Goal: Task Accomplishment & Management: Manage account settings

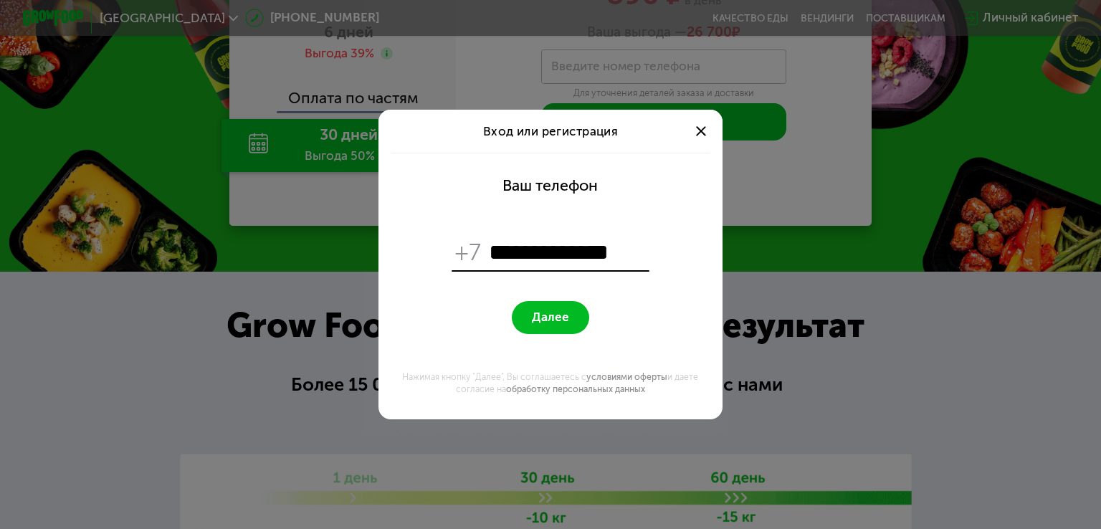
type input "**********"
click at [533, 314] on span "Далее" at bounding box center [550, 317] width 37 height 14
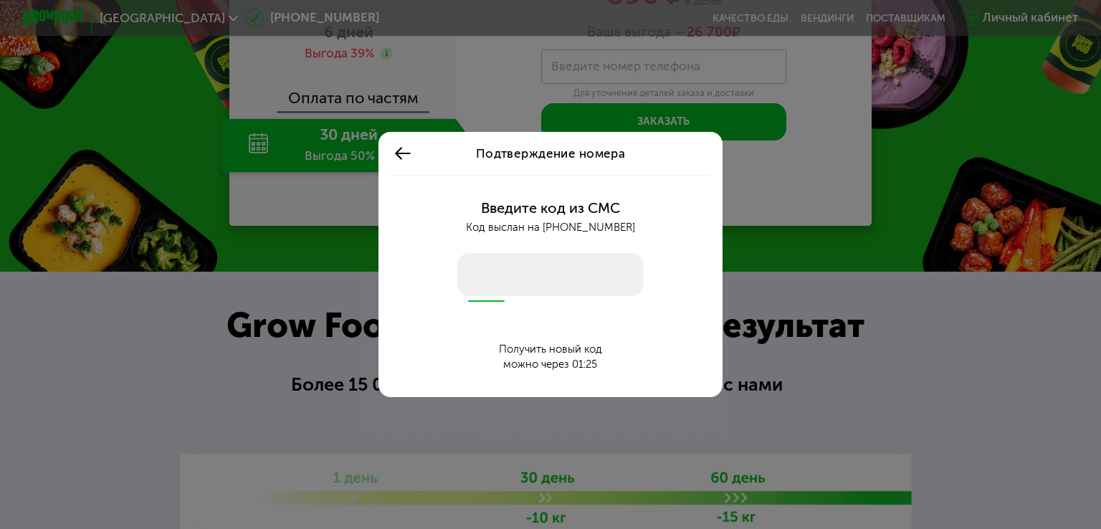
click at [575, 276] on input "number" at bounding box center [550, 274] width 186 height 43
type input "****"
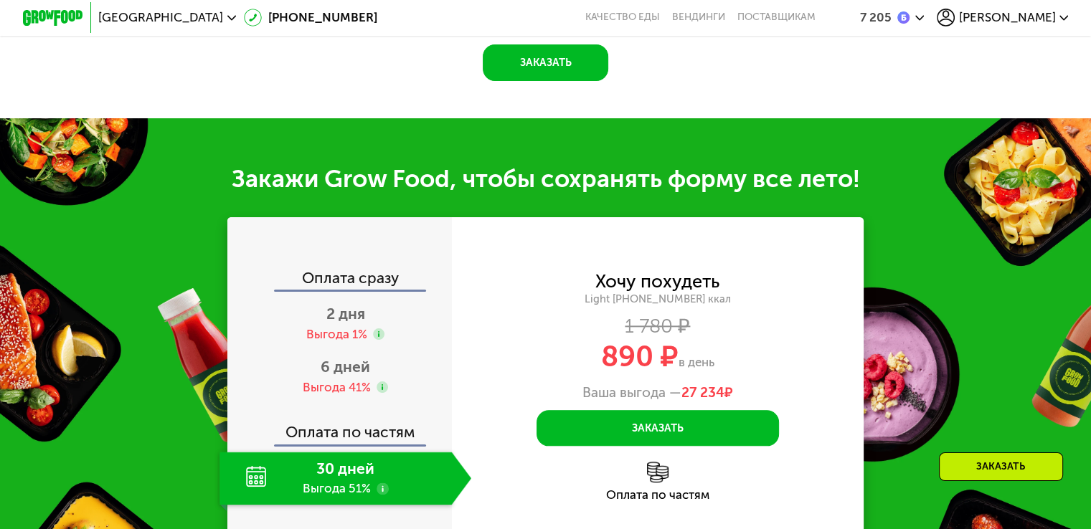
scroll to position [1684, 0]
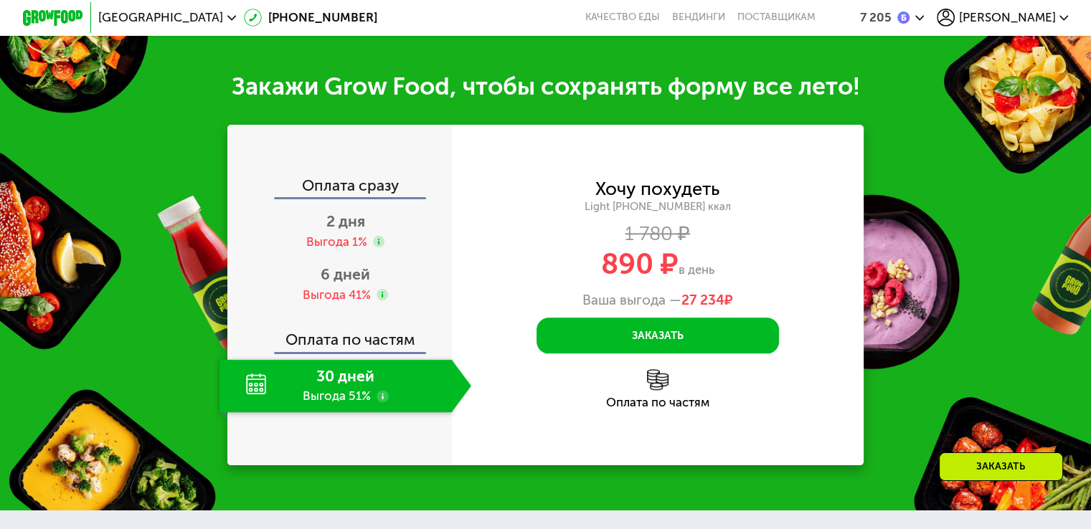
click at [1050, 21] on span "[PERSON_NAME]" at bounding box center [1006, 17] width 97 height 12
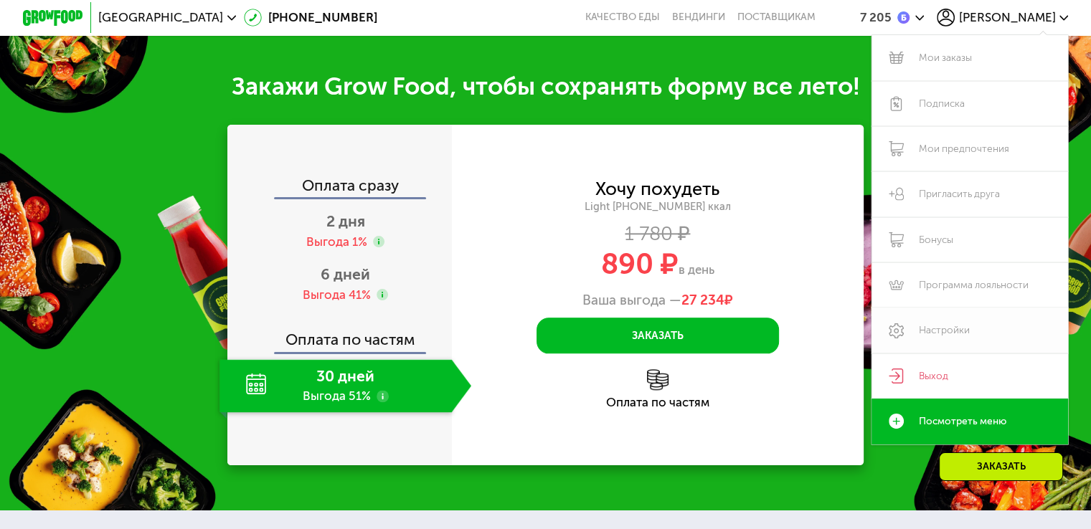
click at [955, 328] on link "Настройки" at bounding box center [969, 330] width 197 height 45
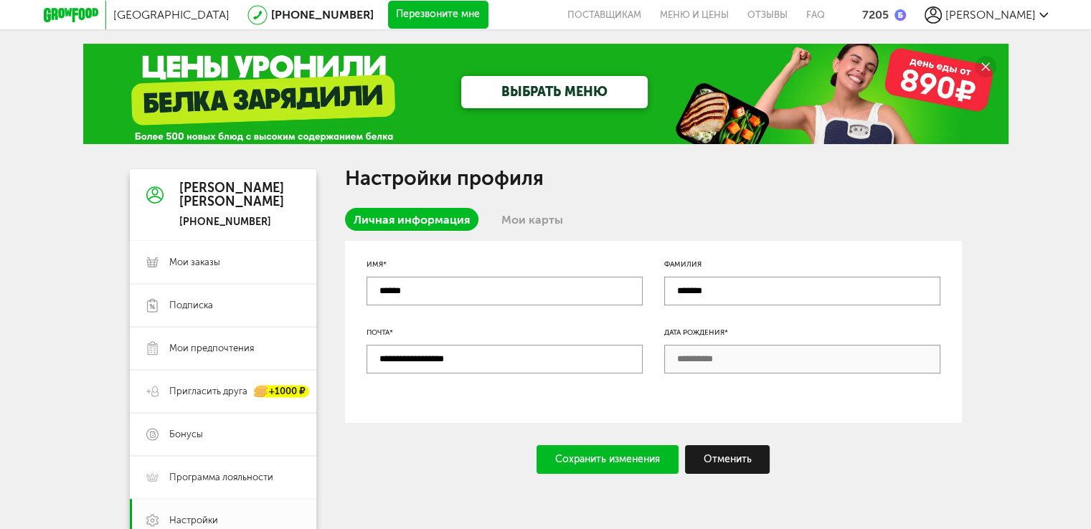
drag, startPoint x: 0, startPoint y: 0, endPoint x: 534, endPoint y: 222, distance: 578.3
click at [534, 224] on link "Мои карты" at bounding box center [532, 219] width 79 height 23
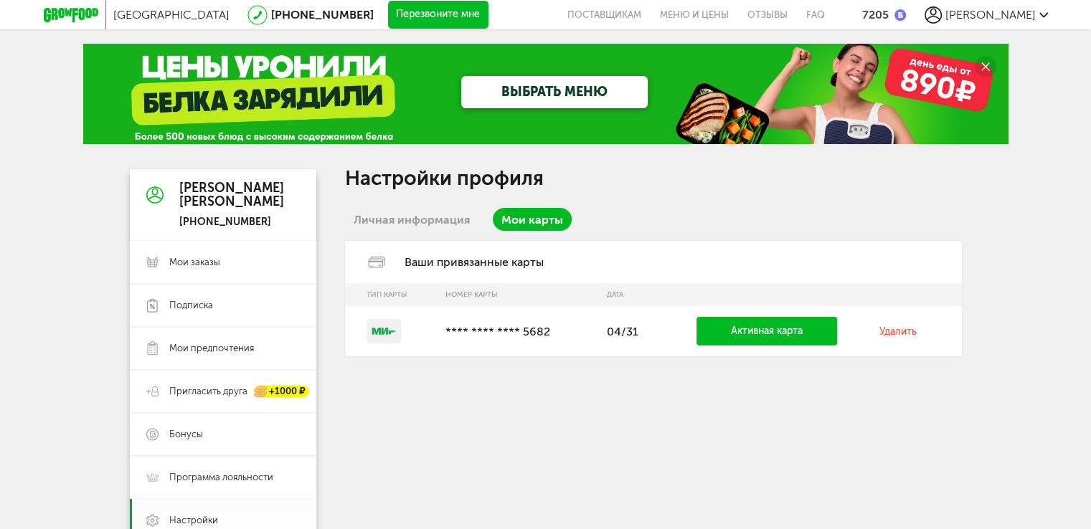
click at [901, 331] on link "Удалить" at bounding box center [897, 332] width 37 height 12
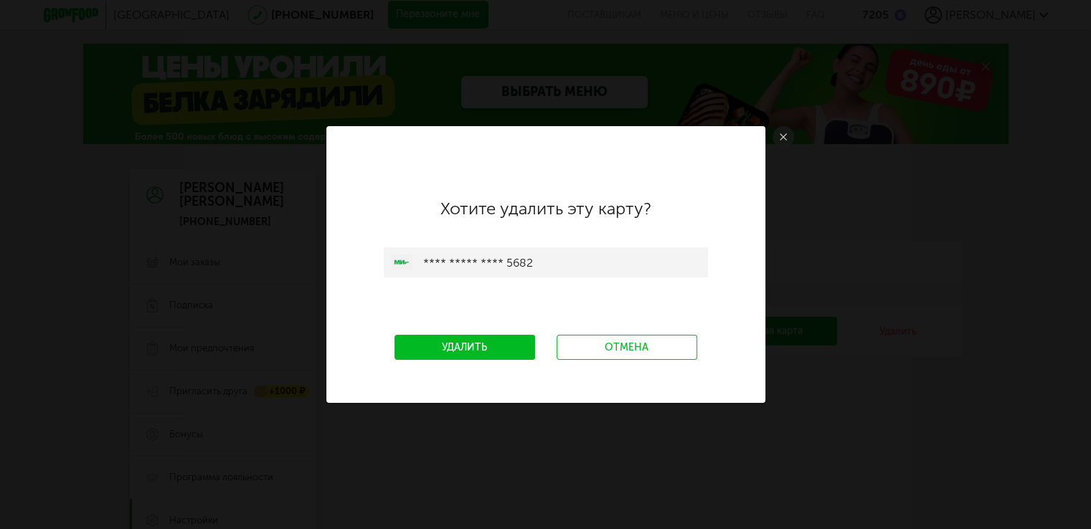
click at [487, 351] on link "Удалить" at bounding box center [464, 347] width 141 height 25
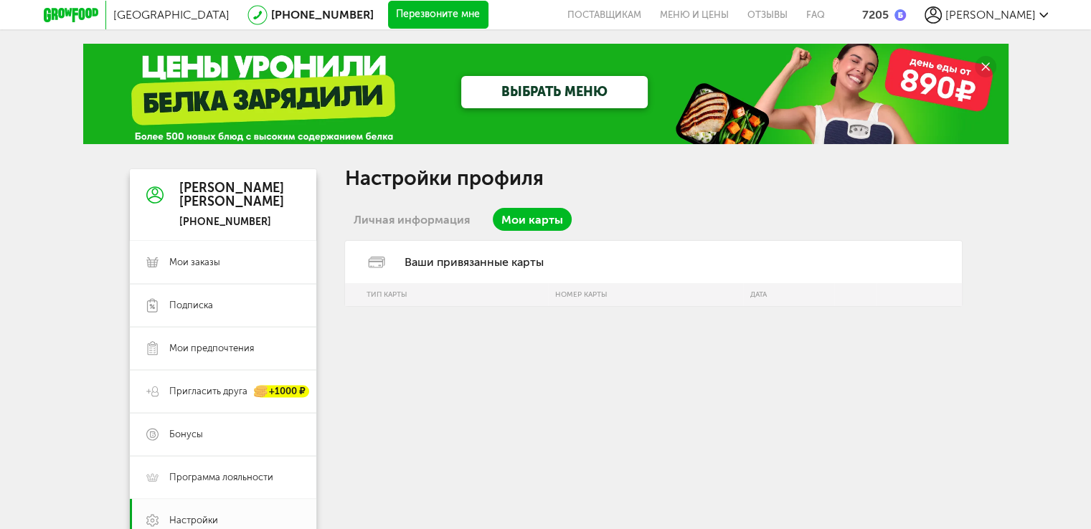
click at [450, 222] on link "Личная информация" at bounding box center [411, 219] width 133 height 23
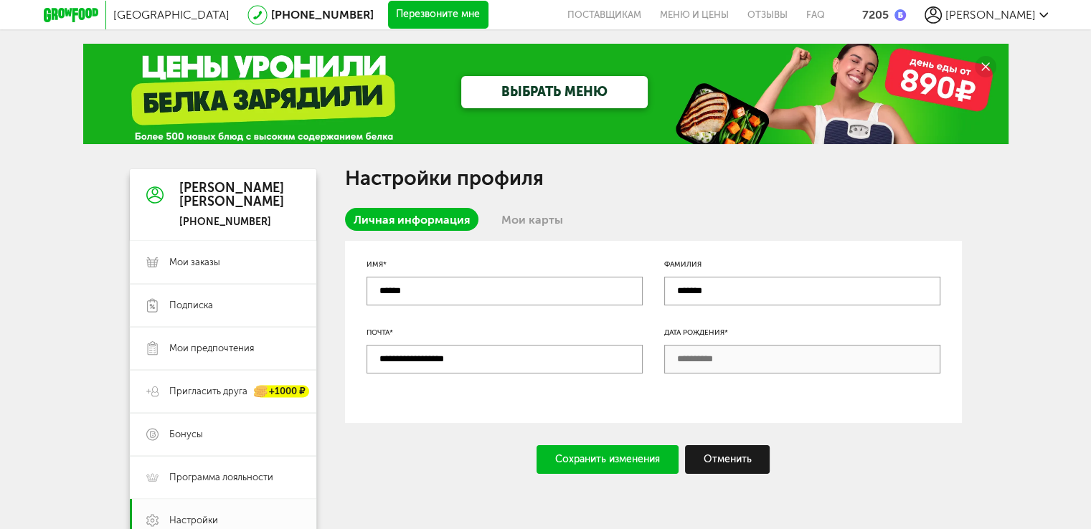
click at [528, 219] on link "Мои карты" at bounding box center [532, 219] width 79 height 23
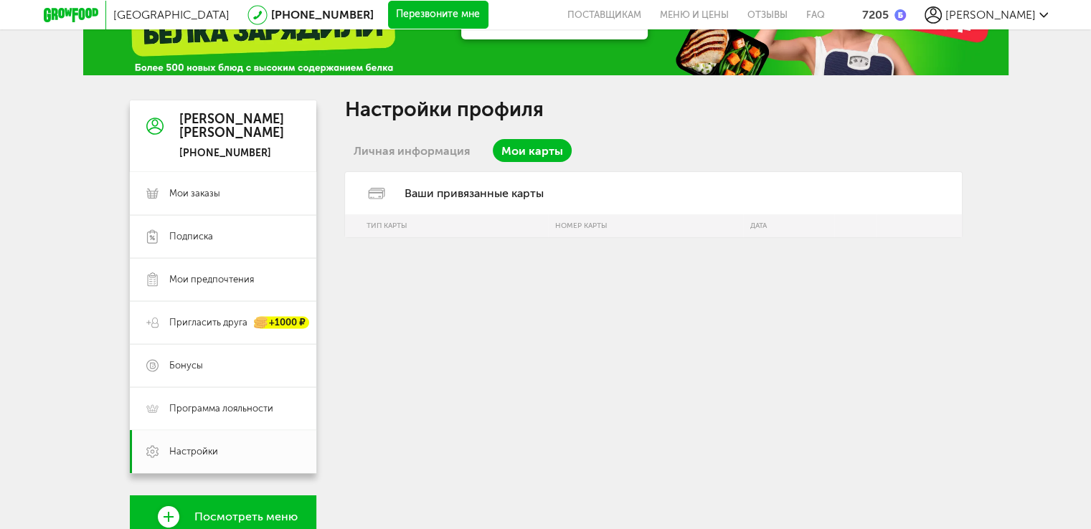
scroll to position [143, 0]
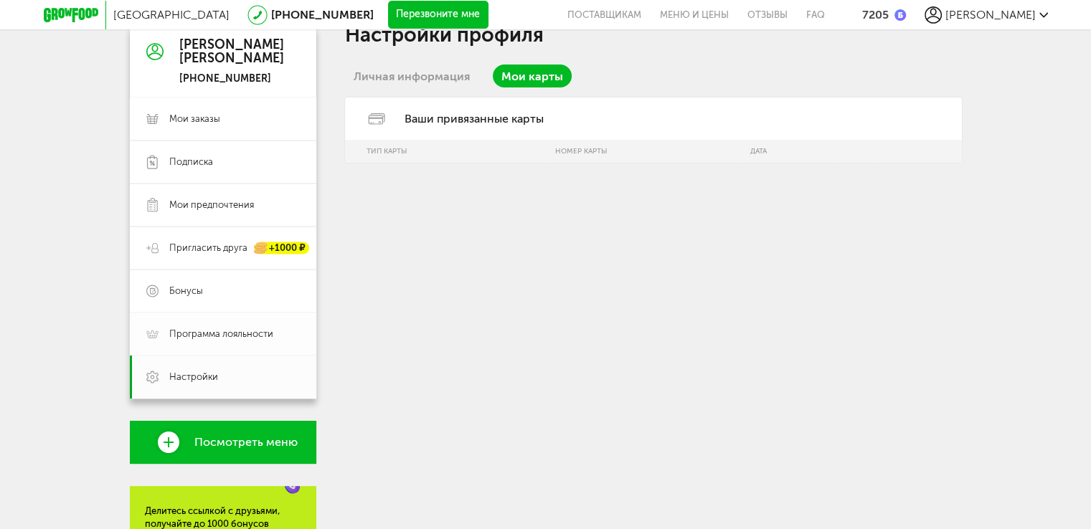
drag, startPoint x: 270, startPoint y: 321, endPoint x: 270, endPoint y: 332, distance: 11.5
click at [270, 321] on link "Программа лояльности" at bounding box center [223, 334] width 186 height 43
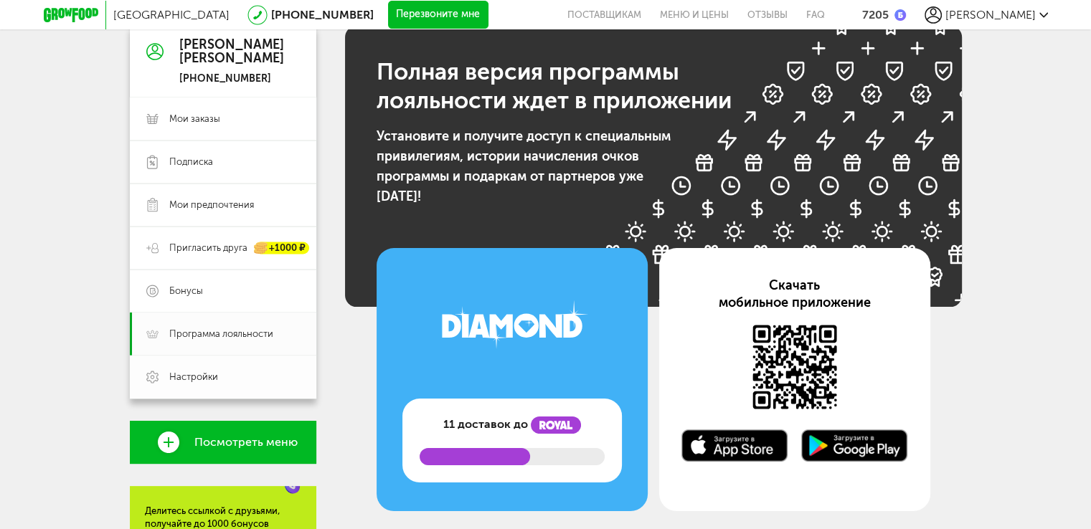
click at [279, 375] on span "Настройки" at bounding box center [234, 377] width 131 height 13
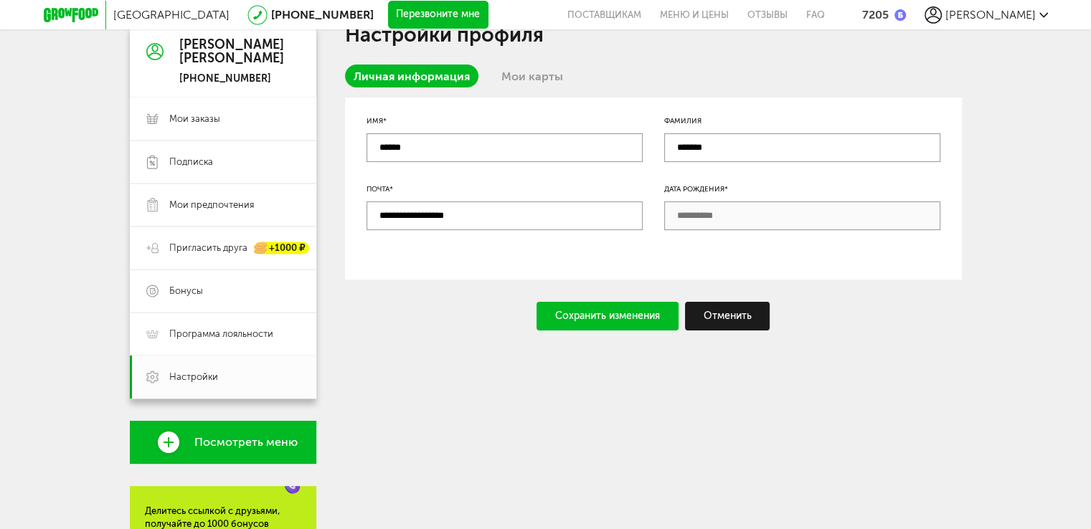
click at [538, 80] on link "Мои карты" at bounding box center [532, 76] width 79 height 23
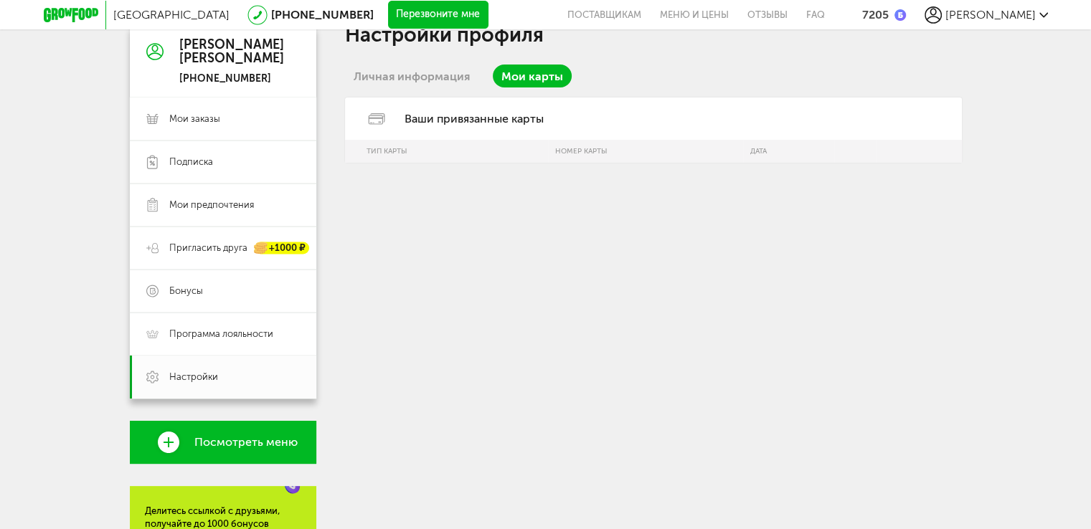
click at [422, 68] on link "Личная информация" at bounding box center [411, 76] width 133 height 23
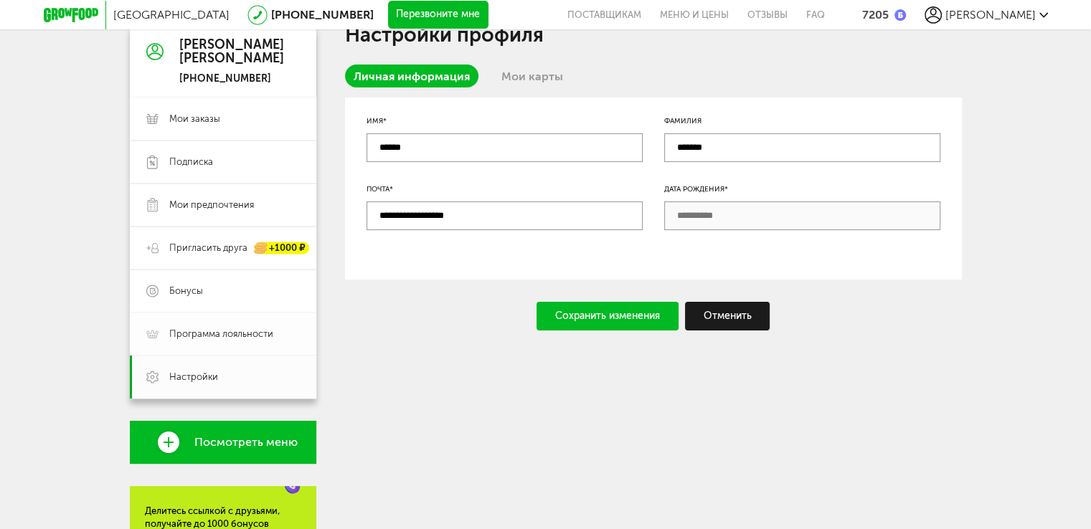
click at [298, 331] on span "Программа лояльности" at bounding box center [234, 334] width 131 height 13
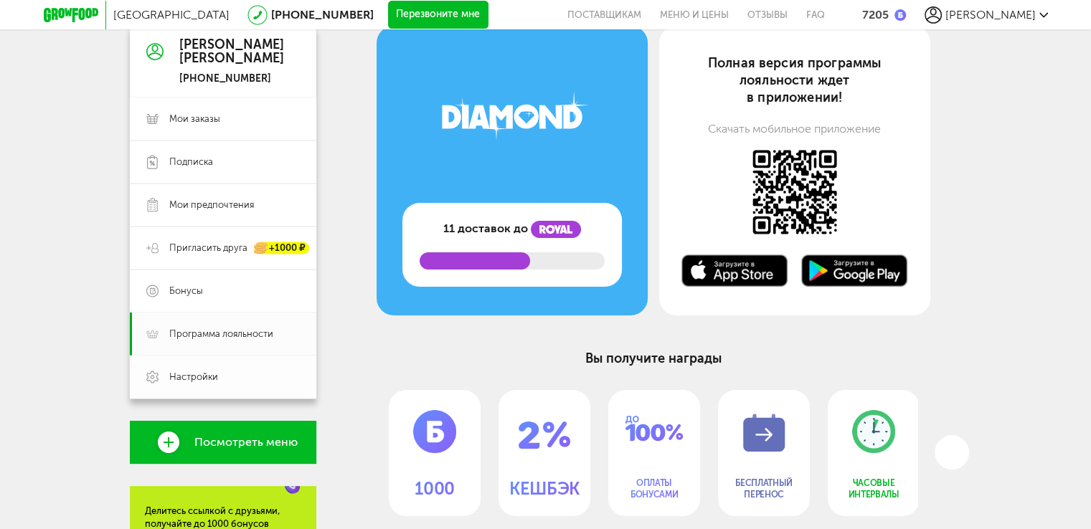
click at [287, 369] on link "Настройки" at bounding box center [223, 377] width 186 height 43
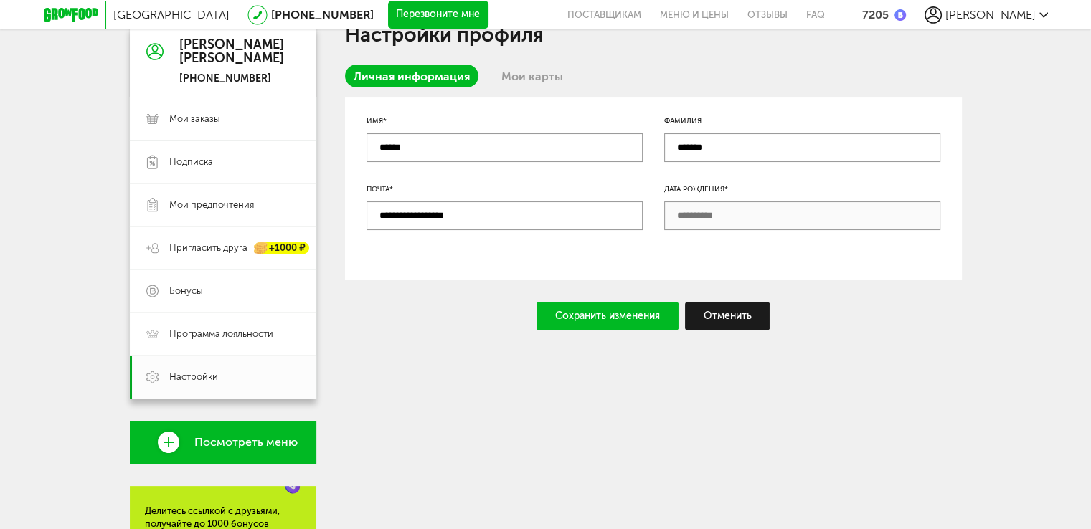
drag, startPoint x: 528, startPoint y: 77, endPoint x: 545, endPoint y: 88, distance: 20.3
click at [528, 77] on link "Мои карты" at bounding box center [532, 76] width 79 height 23
